Goal: Book appointment/travel/reservation

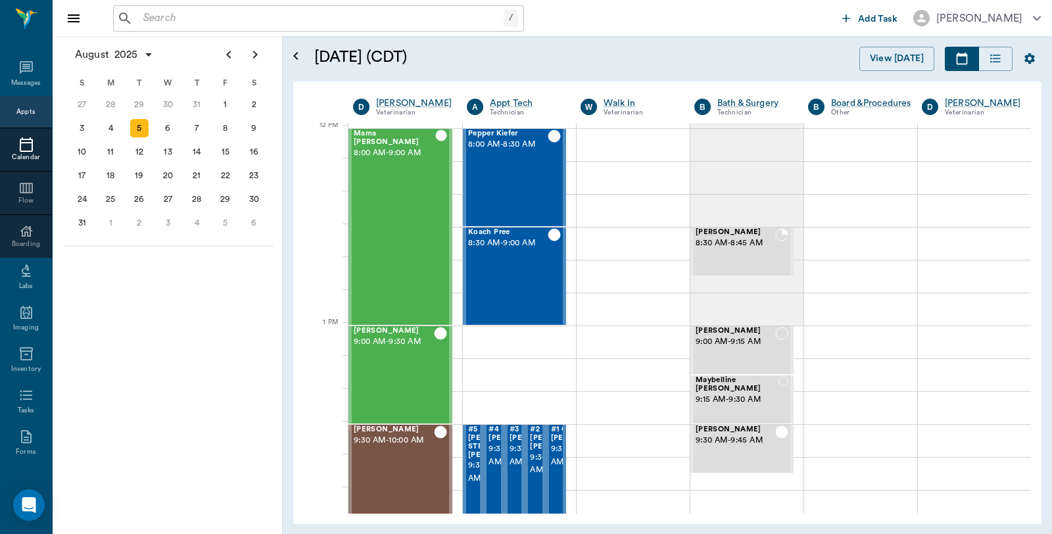
scroll to position [792, 0]
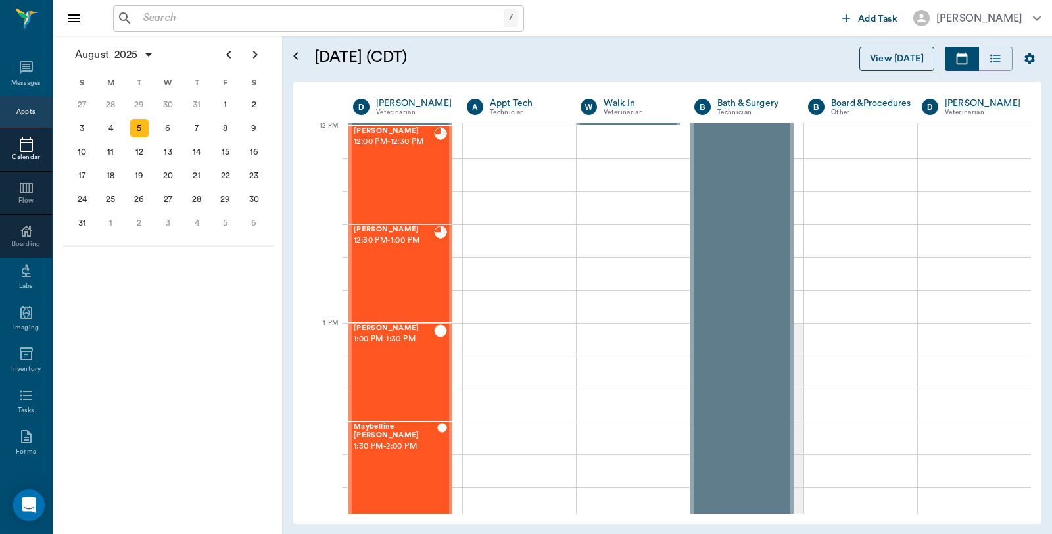
click at [878, 55] on button "View [DATE]" at bounding box center [897, 59] width 75 height 24
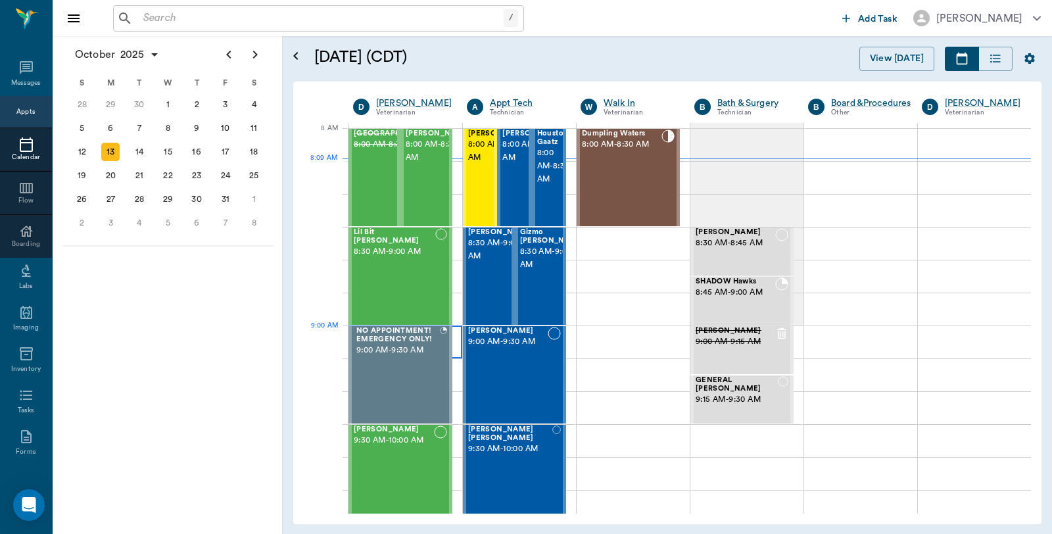
click at [458, 337] on div at bounding box center [406, 342] width 114 height 33
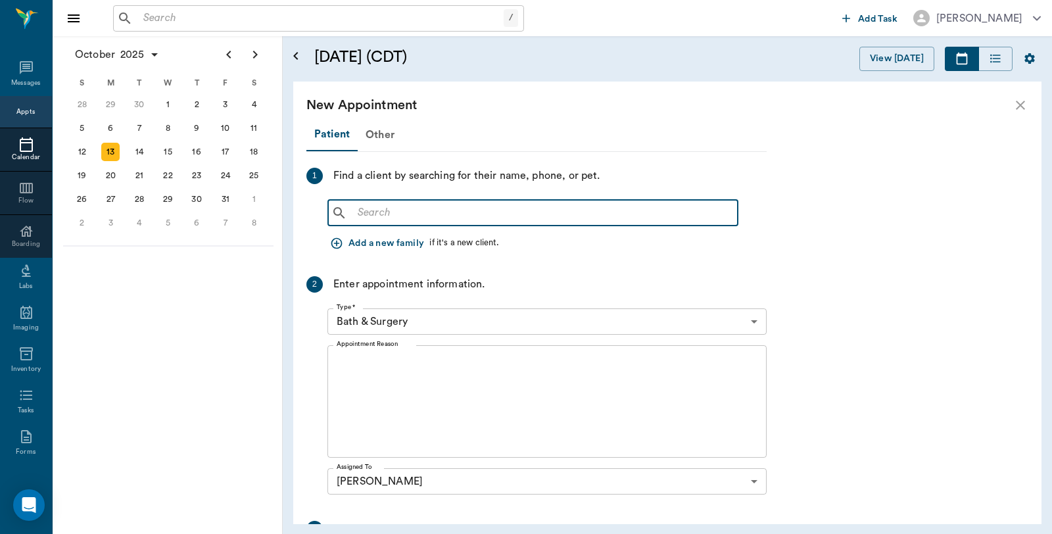
click at [448, 220] on input "text" at bounding box center [542, 213] width 380 height 18
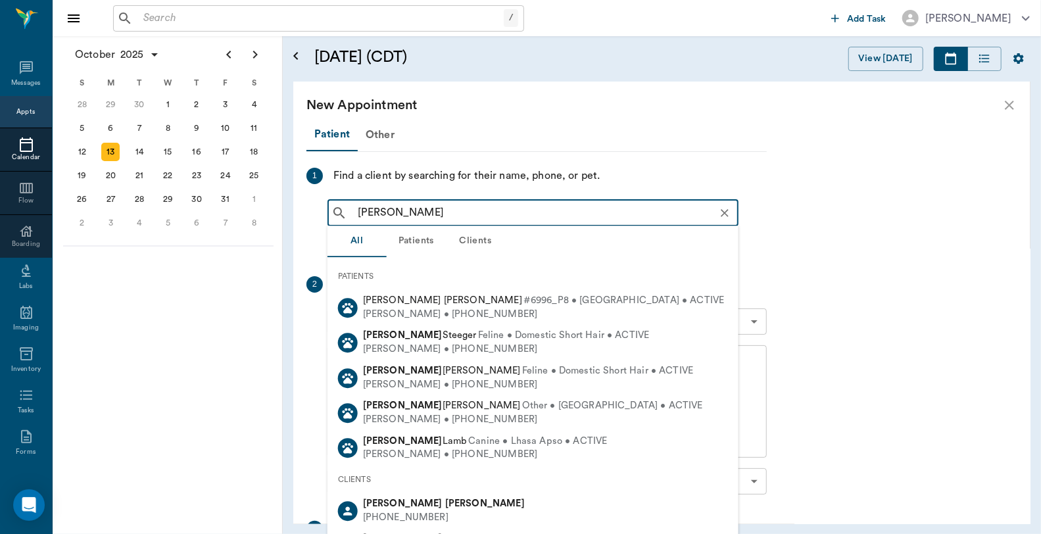
click at [445, 504] on b "[PERSON_NAME]" at bounding box center [485, 503] width 80 height 10
type input "[PERSON_NAME]"
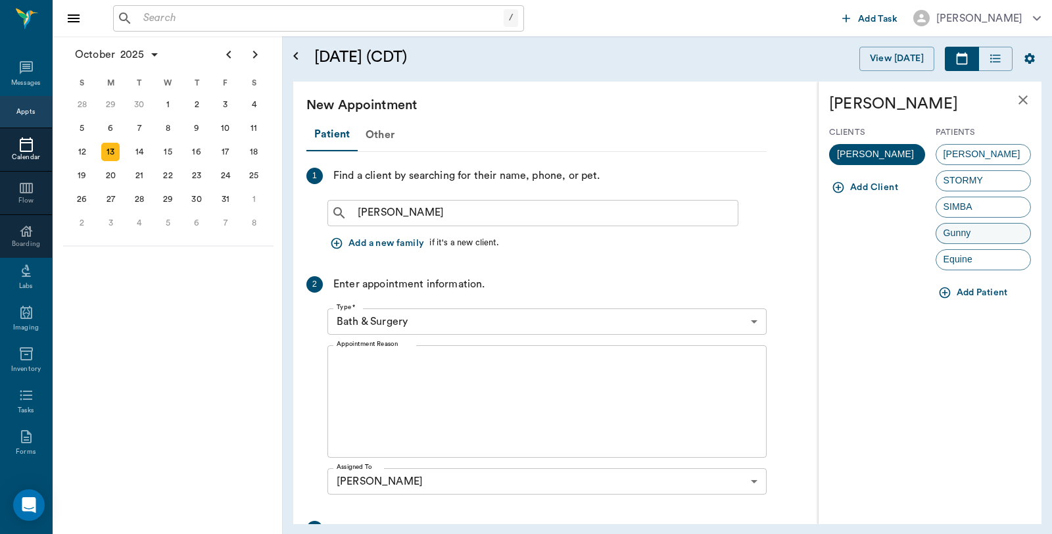
click at [977, 239] on span "Gunny" at bounding box center [957, 233] width 42 height 14
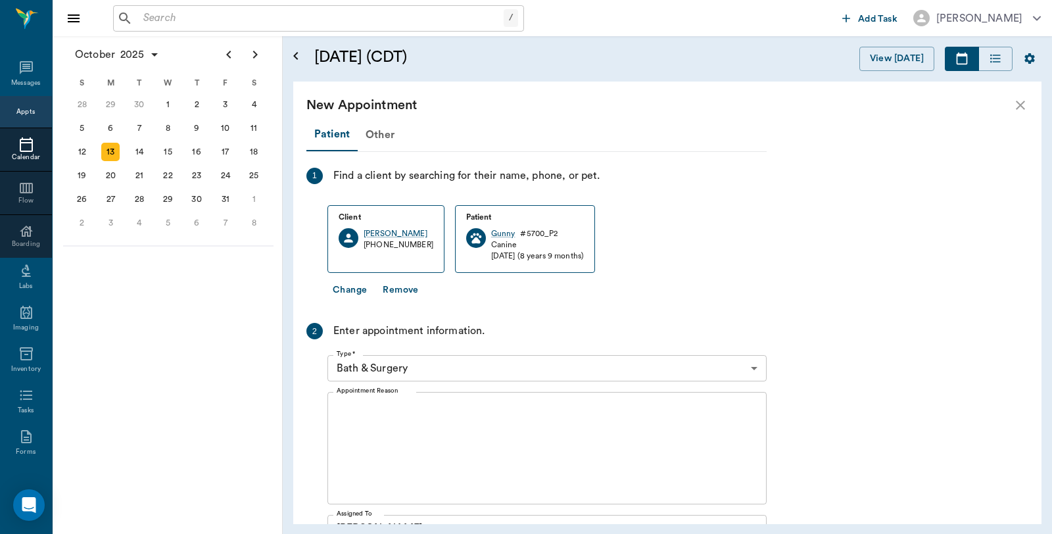
click at [475, 372] on body "/ ​ Add Task [PERSON_NAME] Nectar Messages Appts Calendar Flow Boarding Labs Im…" at bounding box center [526, 267] width 1052 height 534
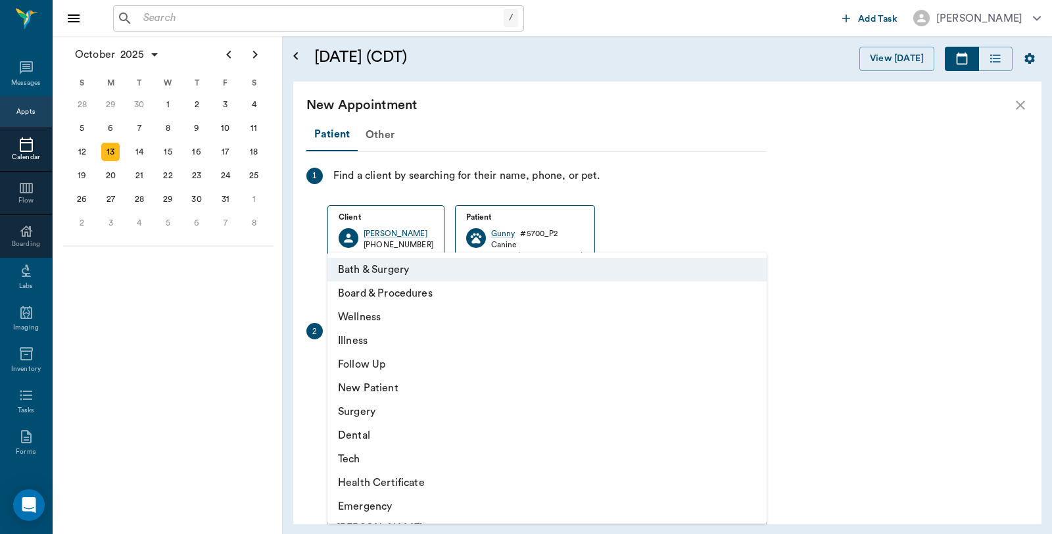
click at [377, 340] on li "Illness" at bounding box center [546, 341] width 439 height 24
type input "65d2be4f46e3a538d89b8c15"
type input "09:30 AM"
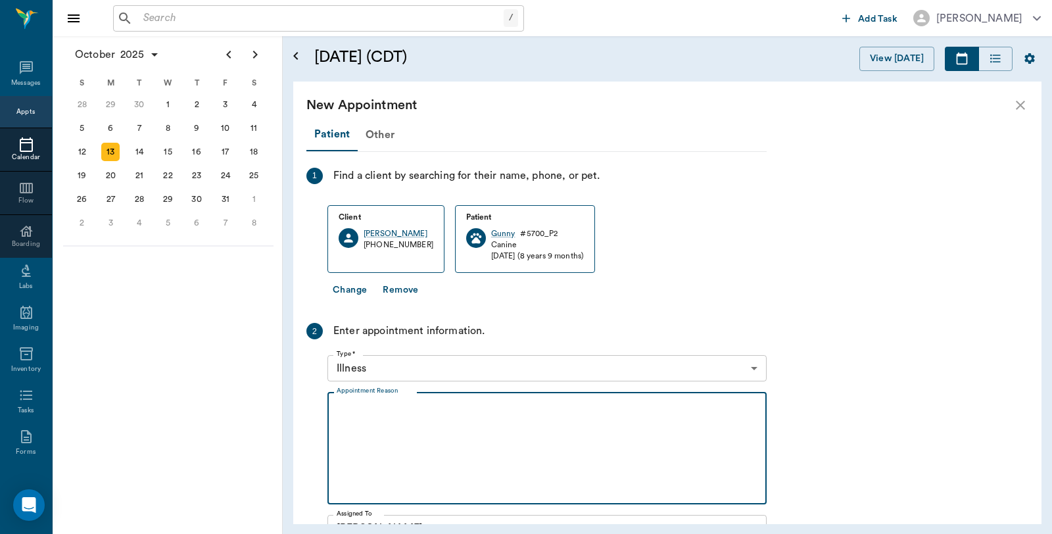
click at [422, 430] on textarea "Appointment Reason" at bounding box center [547, 448] width 421 height 91
type textarea "h"
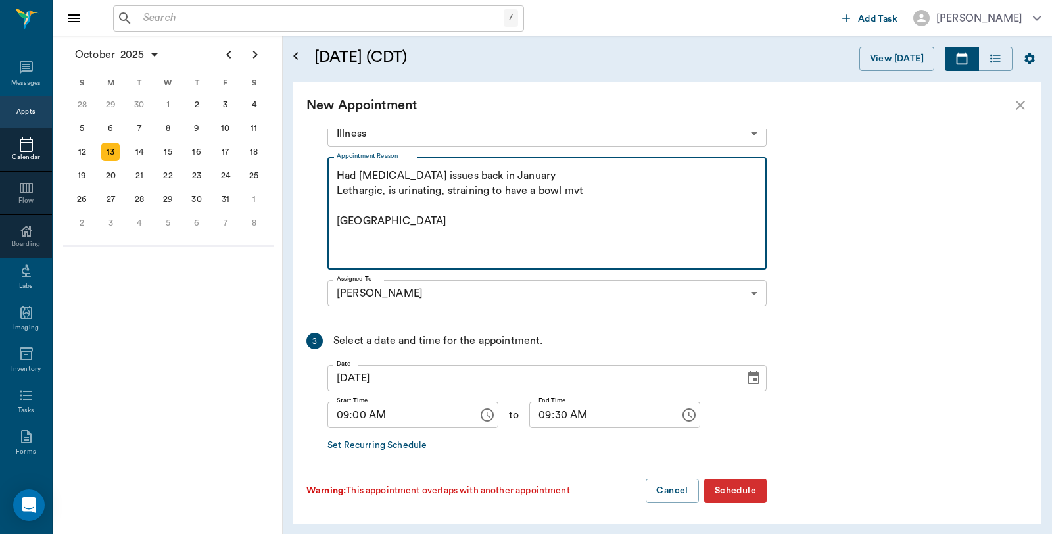
scroll to position [237, 0]
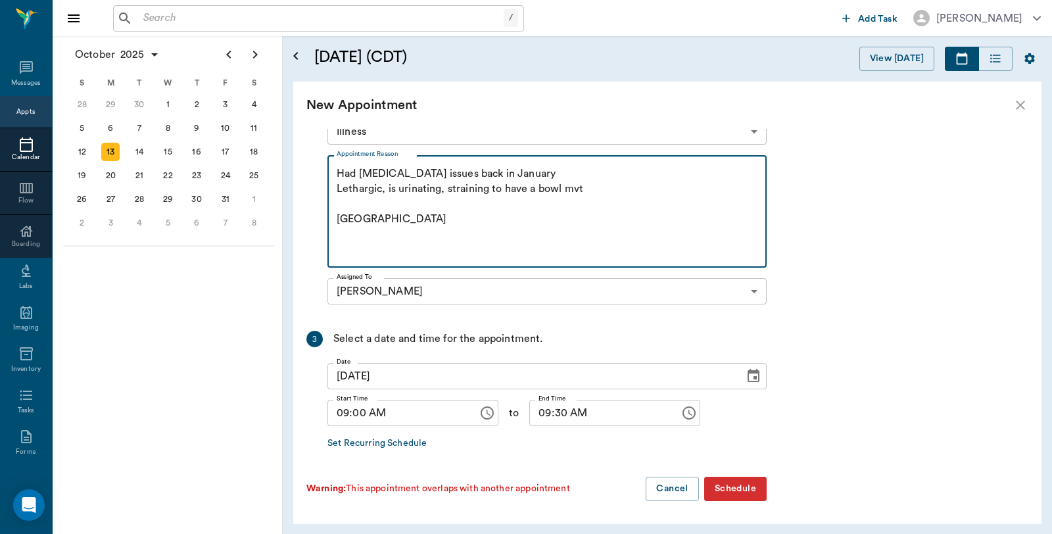
type textarea "Had [MEDICAL_DATA] issues back in January Lethargic, is urinating, straining to…"
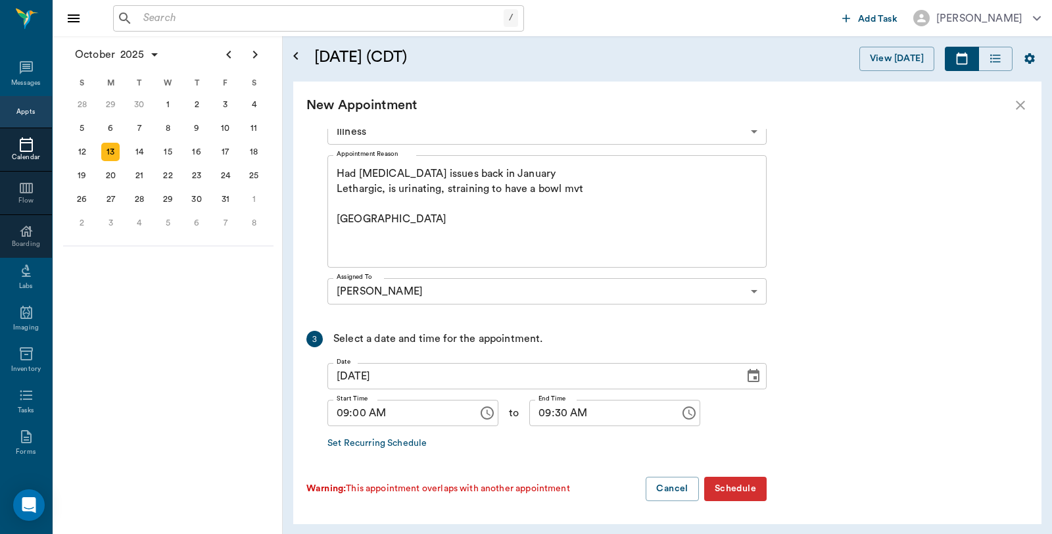
click at [744, 491] on button "Schedule" at bounding box center [735, 489] width 62 height 24
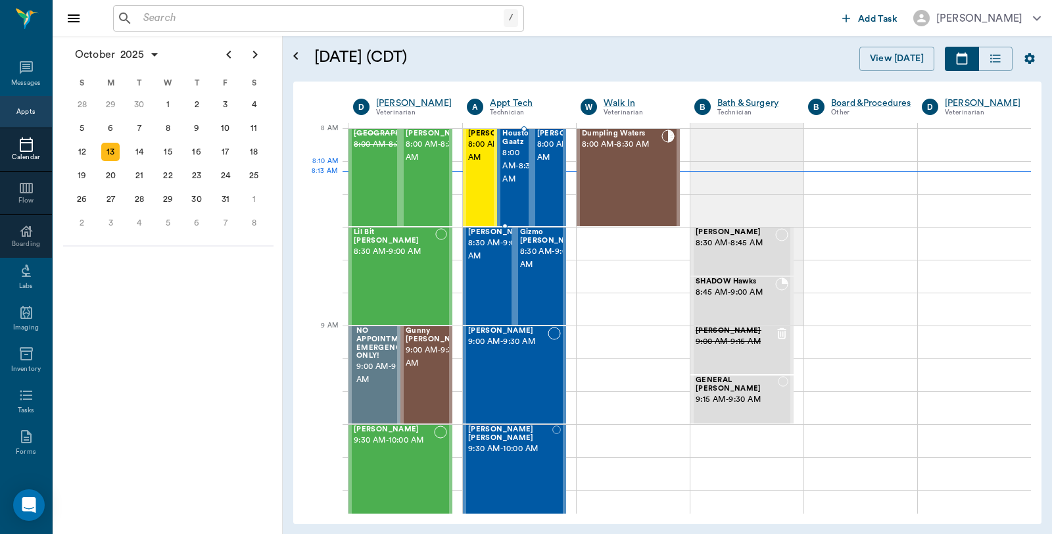
click at [511, 171] on span "8:00 AM - 8:30 AM" at bounding box center [518, 166] width 33 height 39
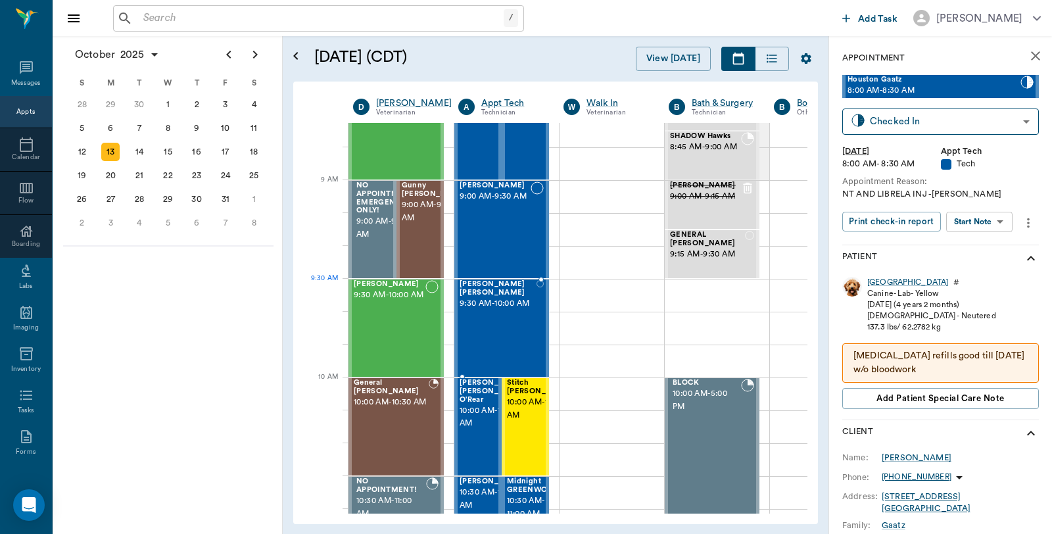
scroll to position [146, 0]
click at [554, 296] on div at bounding box center [506, 294] width 105 height 33
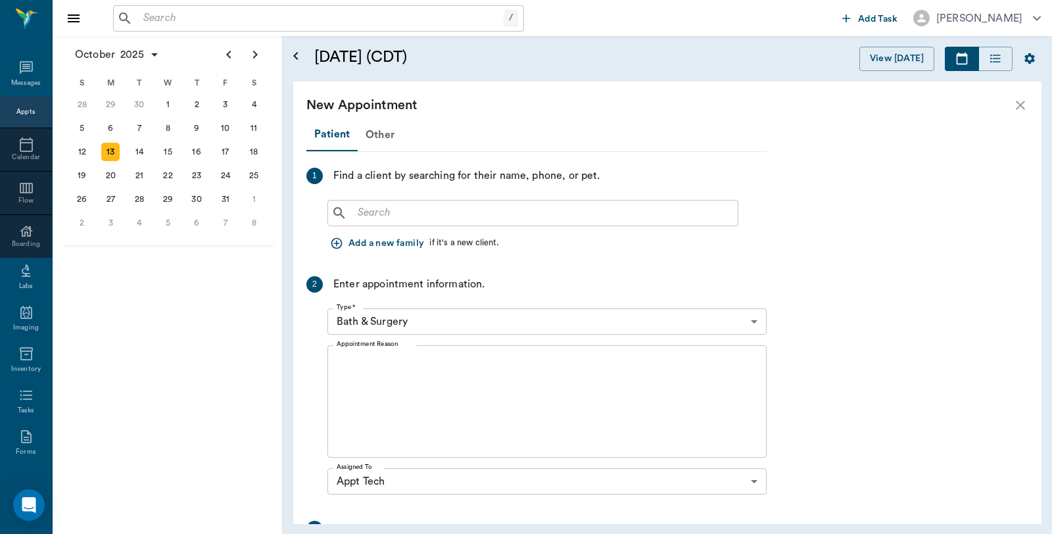
click at [463, 222] on div "​" at bounding box center [532, 213] width 411 height 26
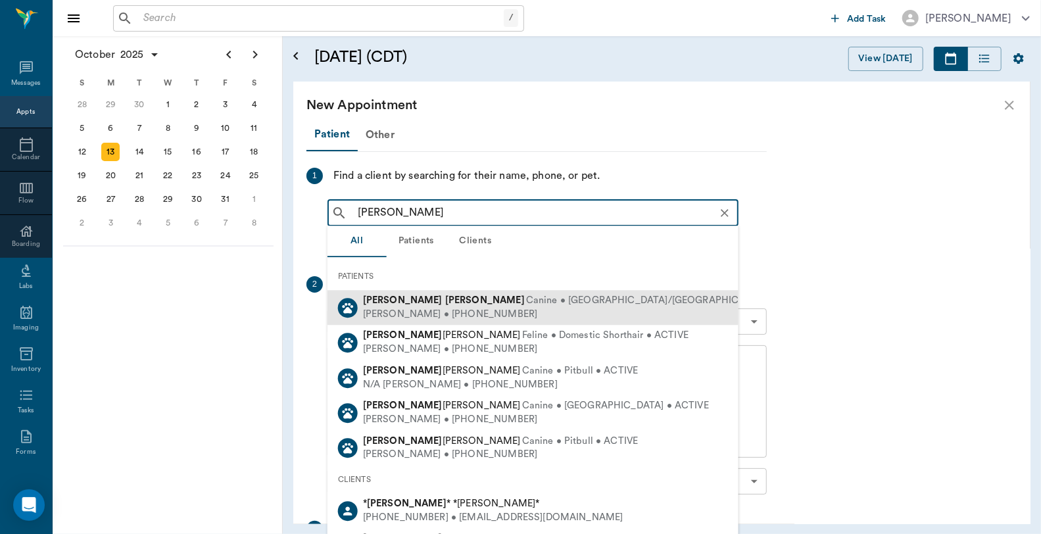
click at [436, 310] on div "[PERSON_NAME] • [PHONE_NUMBER]" at bounding box center [590, 315] width 454 height 14
type input "[PERSON_NAME]"
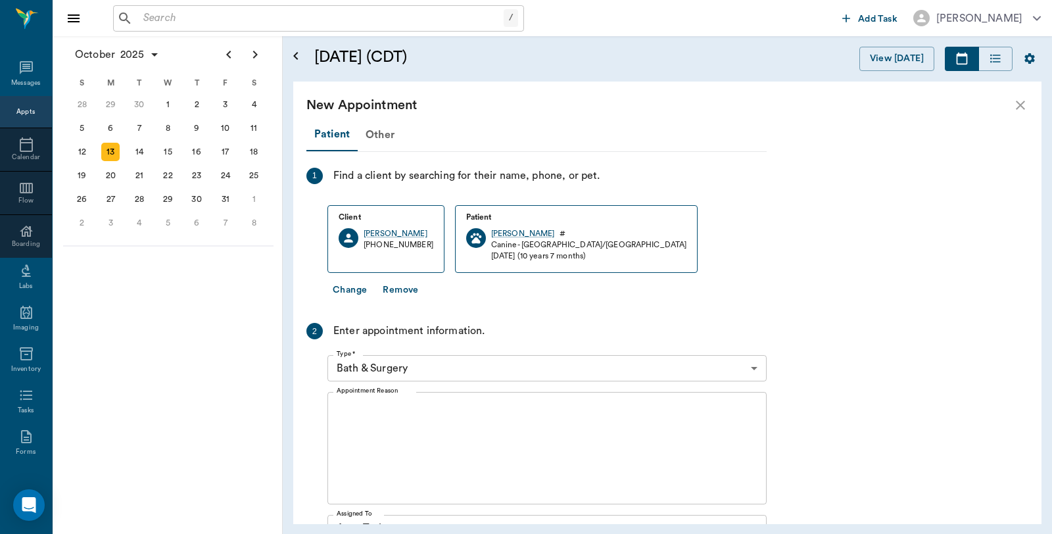
click at [429, 377] on body "/ ​ Add Task [PERSON_NAME] Nectar Messages Appts Calendar Flow Boarding Labs Im…" at bounding box center [526, 267] width 1052 height 534
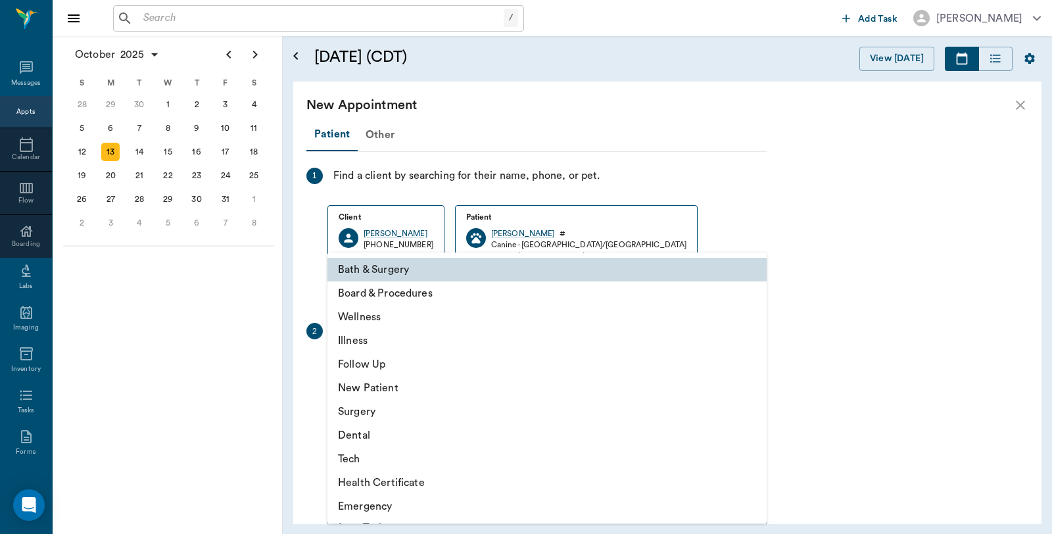
click at [360, 458] on li "Tech" at bounding box center [546, 459] width 439 height 24
type input "65d2be4f46e3a538d89b8c1a"
type input "10:00 AM"
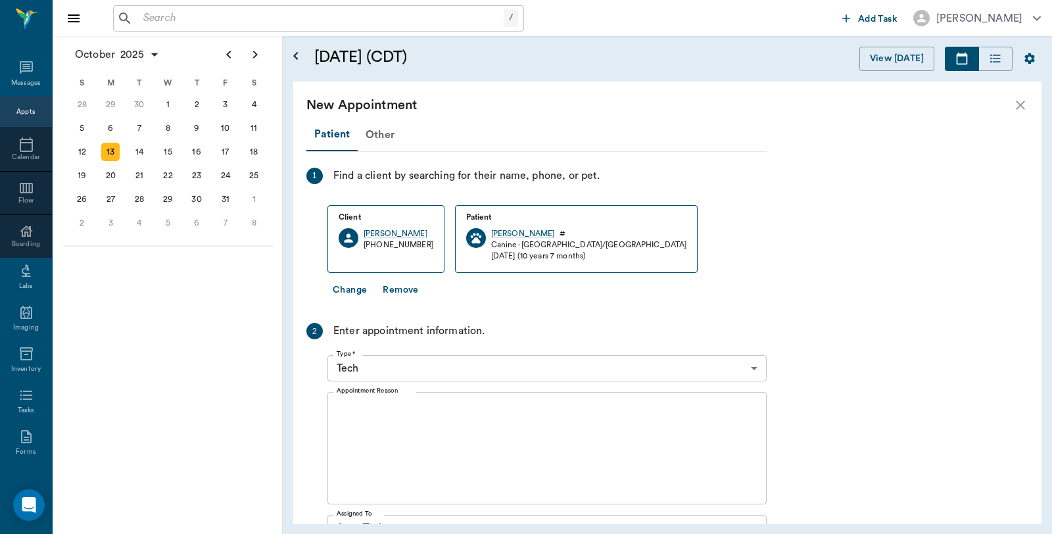
click at [379, 425] on div "Bath & Surgery Board & Procedures Wellness Illness Follow Up New Patient Surger…" at bounding box center [526, 267] width 1052 height 534
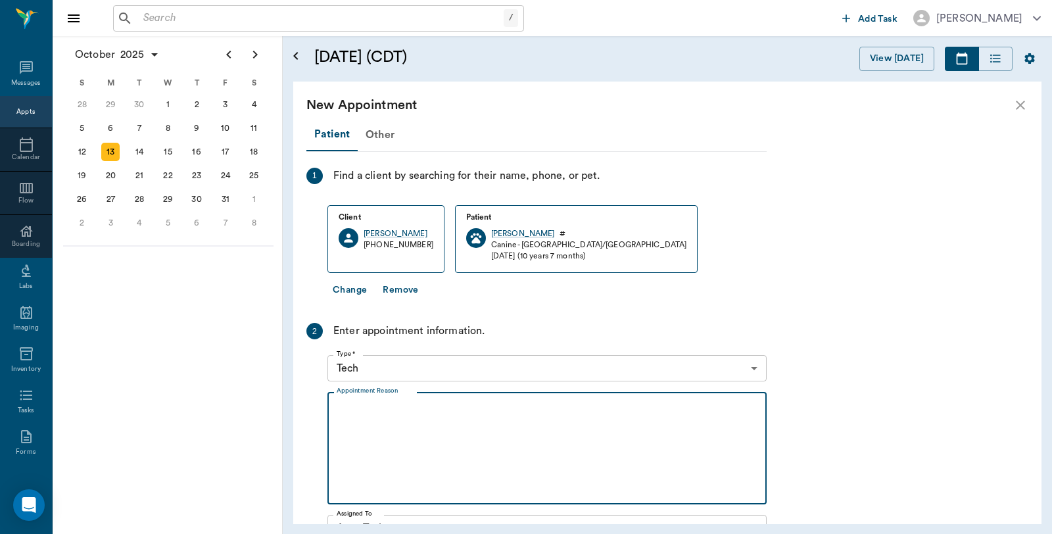
click at [379, 425] on textarea "Appointment Reason" at bounding box center [547, 448] width 421 height 91
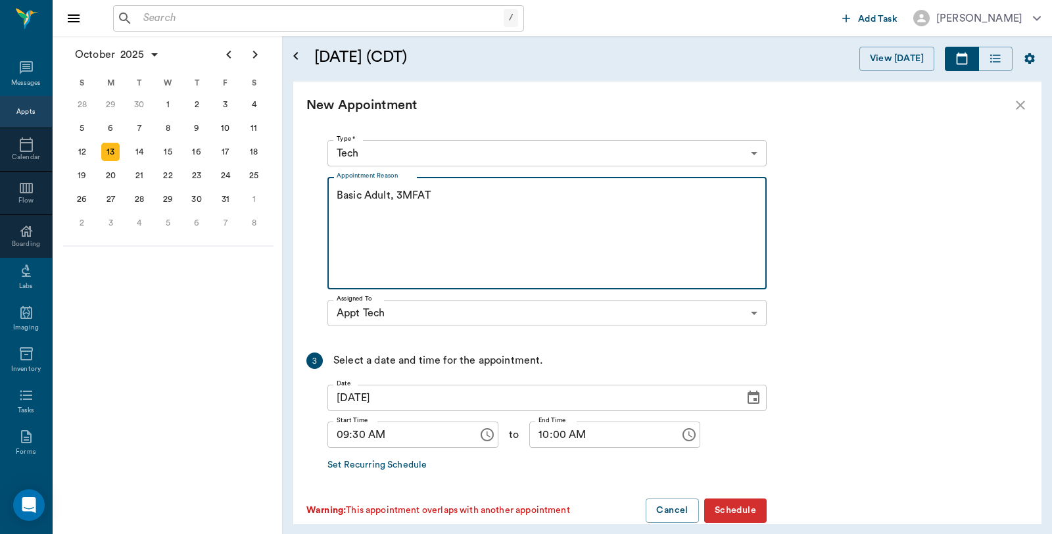
scroll to position [219, 0]
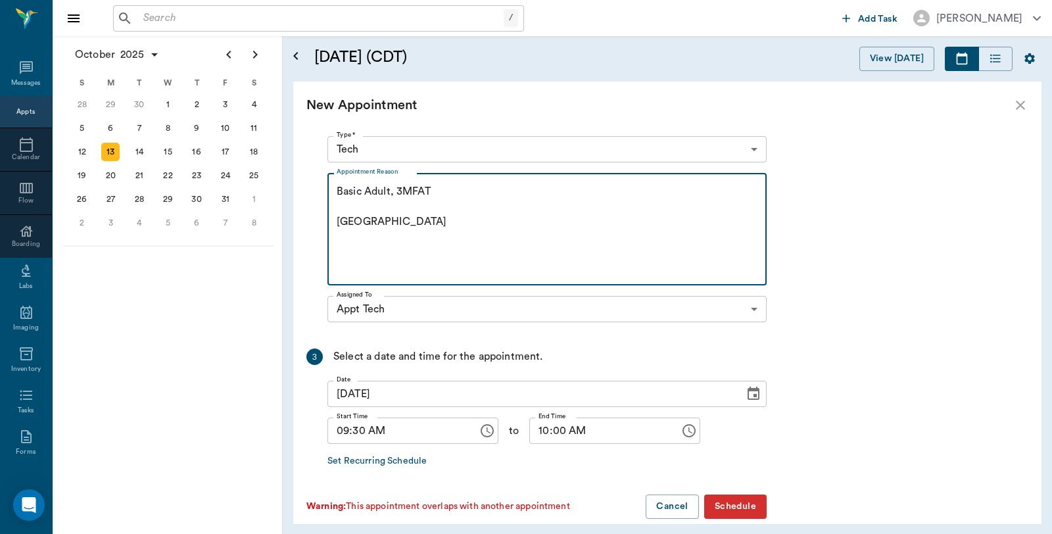
type textarea "Basic Adult, 3MFAT [GEOGRAPHIC_DATA]"
click at [742, 500] on button "Schedule" at bounding box center [735, 507] width 62 height 24
